Goal: Entertainment & Leisure: Consume media (video, audio)

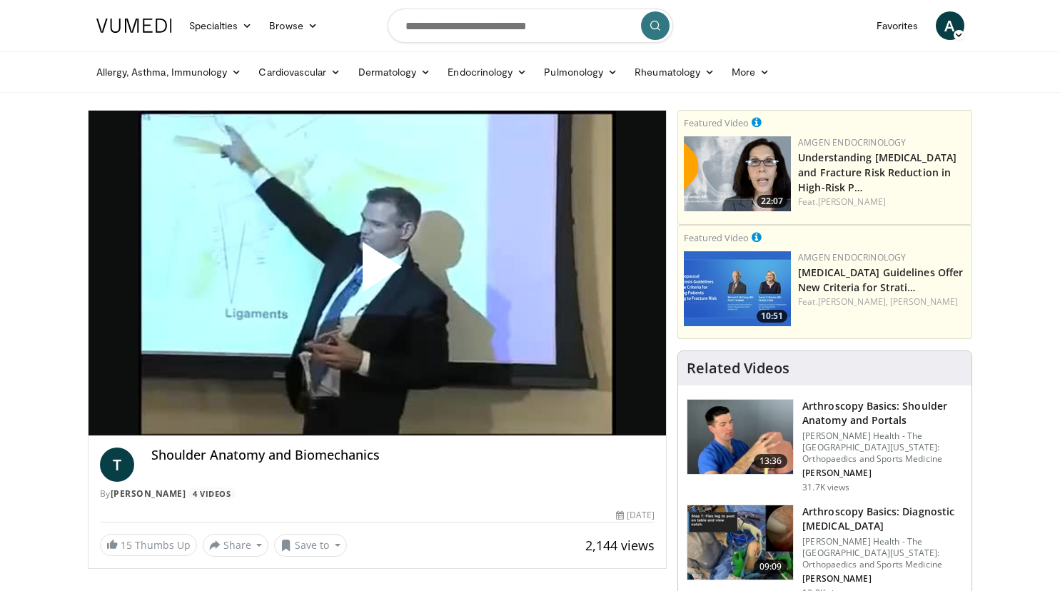
click at [377, 273] on span "Video Player" at bounding box center [377, 273] width 0 height 0
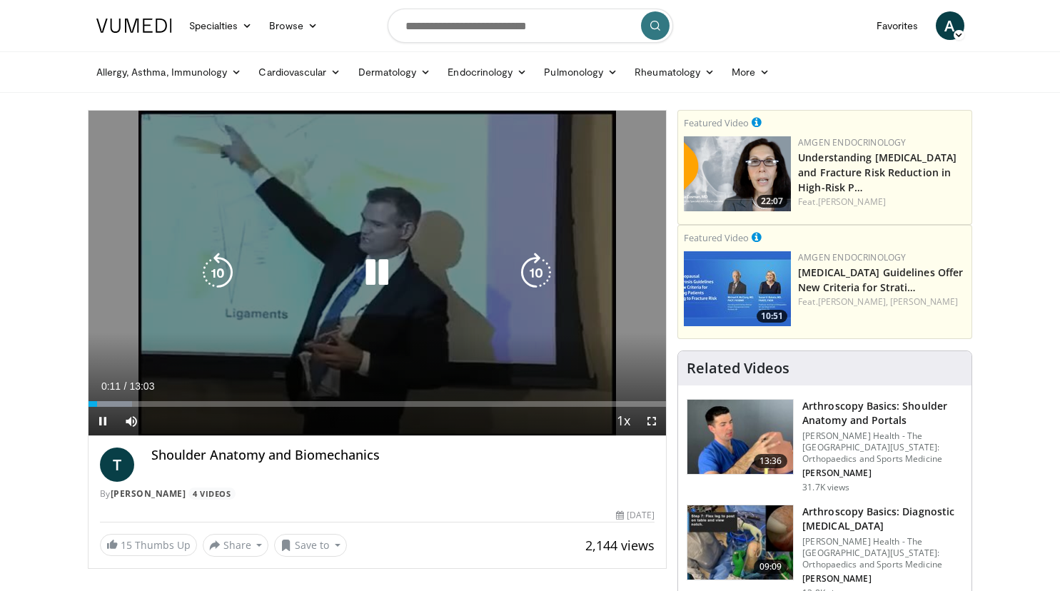
click at [540, 267] on icon "Video Player" at bounding box center [536, 273] width 40 height 40
click at [542, 273] on icon "Video Player" at bounding box center [536, 273] width 40 height 40
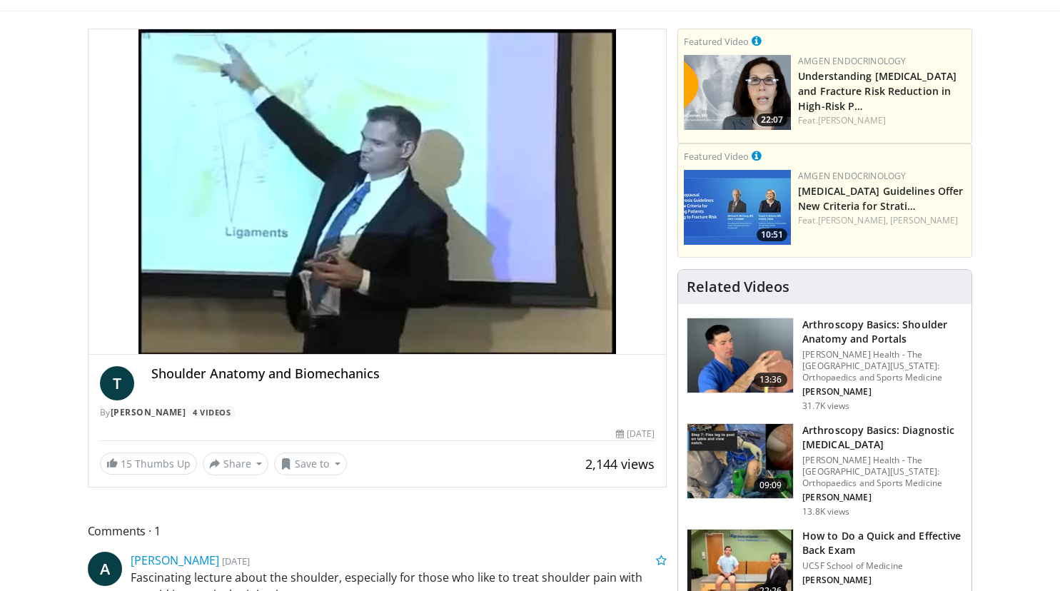
scroll to position [82, 0]
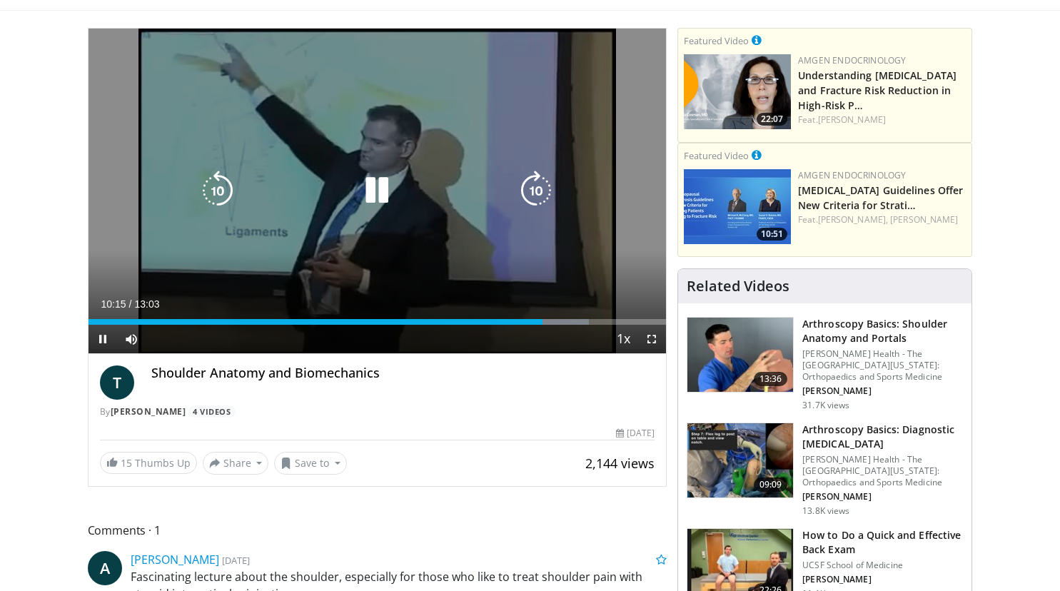
click at [537, 185] on icon "Video Player" at bounding box center [536, 191] width 40 height 40
